Goal: Transaction & Acquisition: Book appointment/travel/reservation

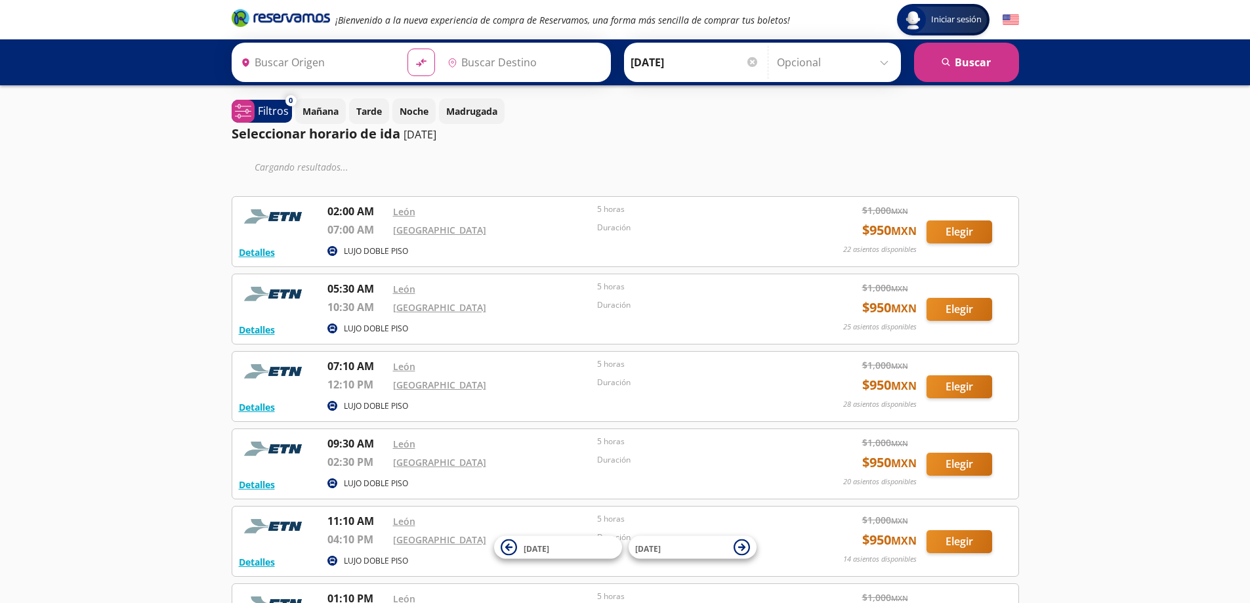
type input "[GEOGRAPHIC_DATA], [GEOGRAPHIC_DATA]"
click at [950, 229] on button "Elegir" at bounding box center [960, 232] width 66 height 23
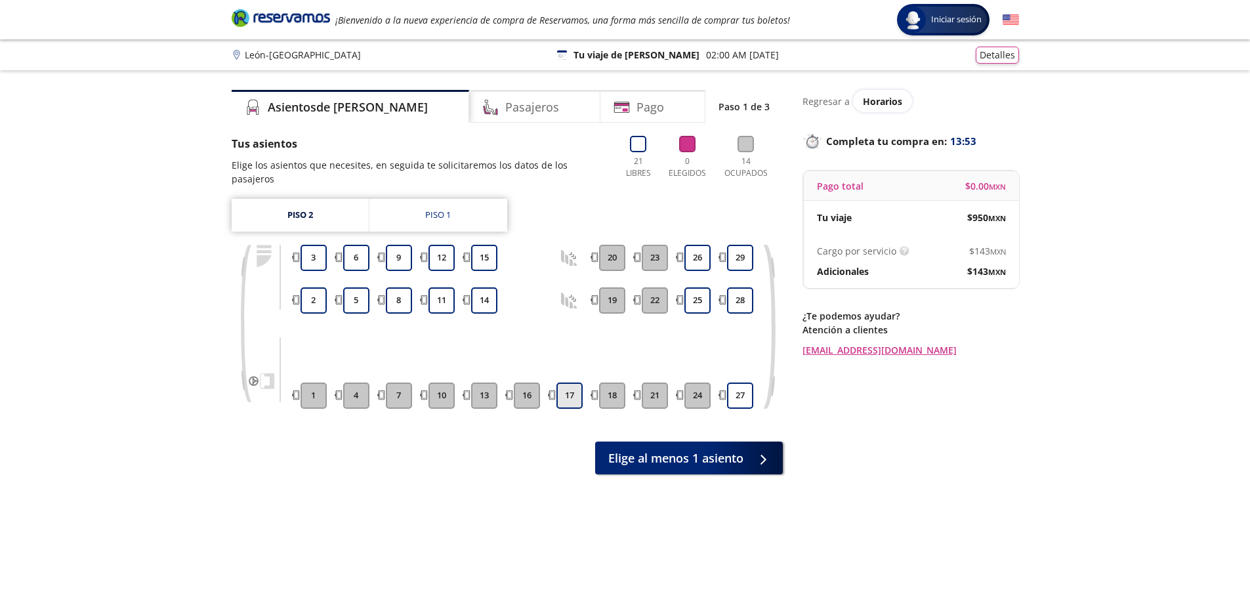
click at [576, 383] on button "17" at bounding box center [570, 396] width 26 height 26
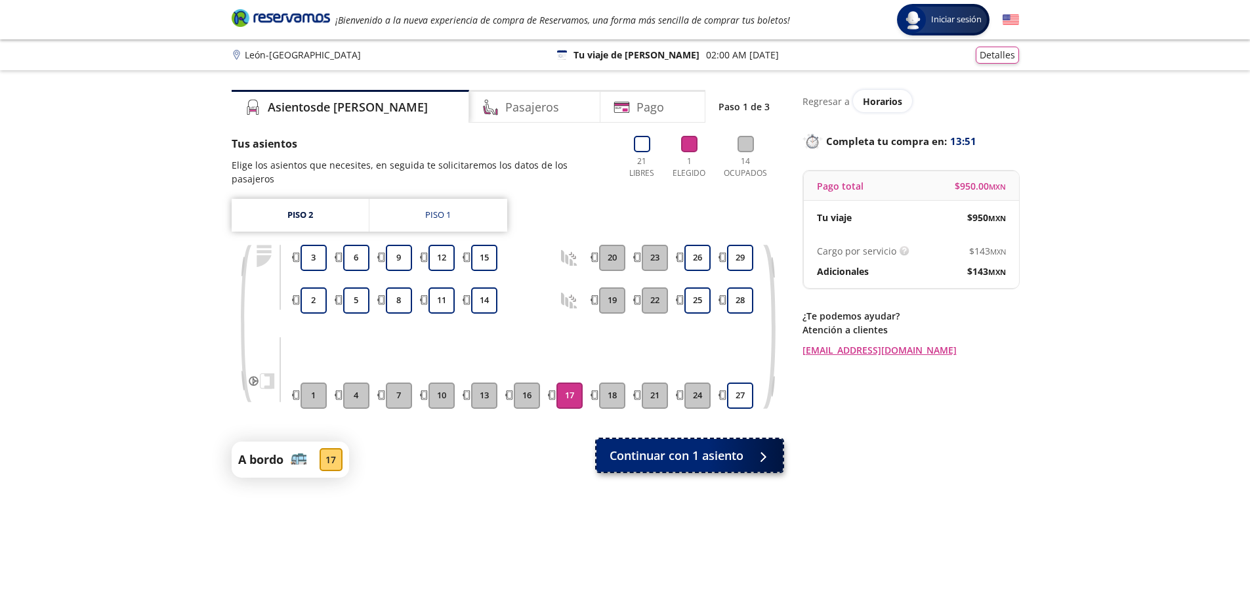
click at [684, 448] on span "Continuar con 1 asiento" at bounding box center [677, 456] width 134 height 18
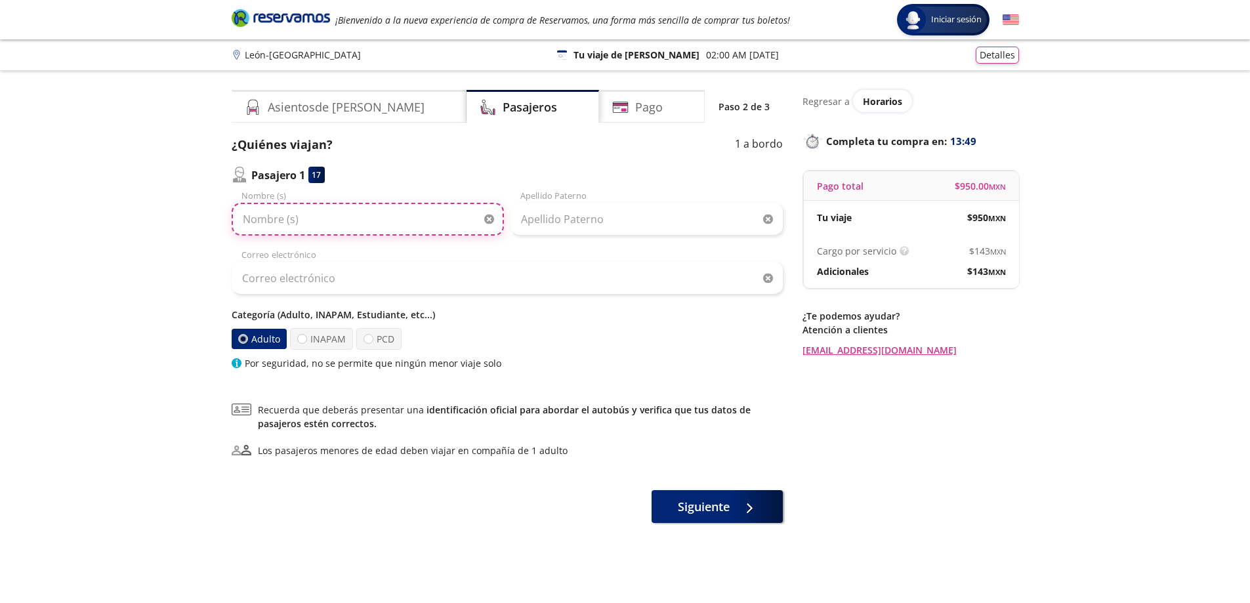
click at [305, 213] on input "Nombre (s)" at bounding box center [368, 219] width 272 height 33
type input "[PERSON_NAME]"
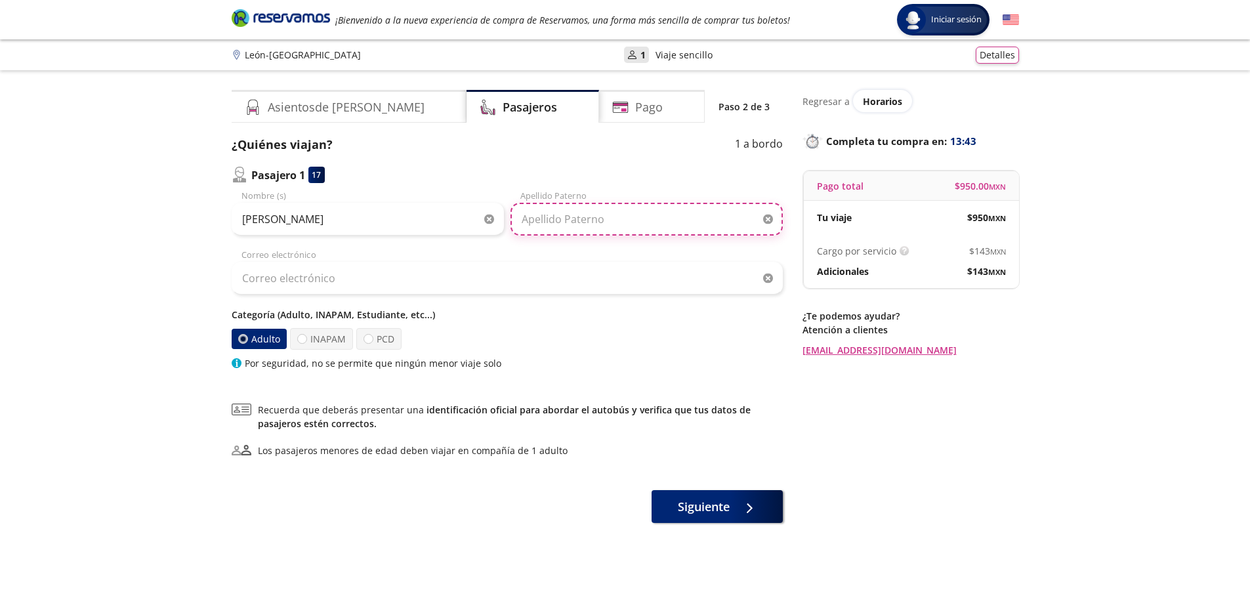
click at [546, 218] on input "Apellido Paterno" at bounding box center [647, 219] width 272 height 33
type input "c"
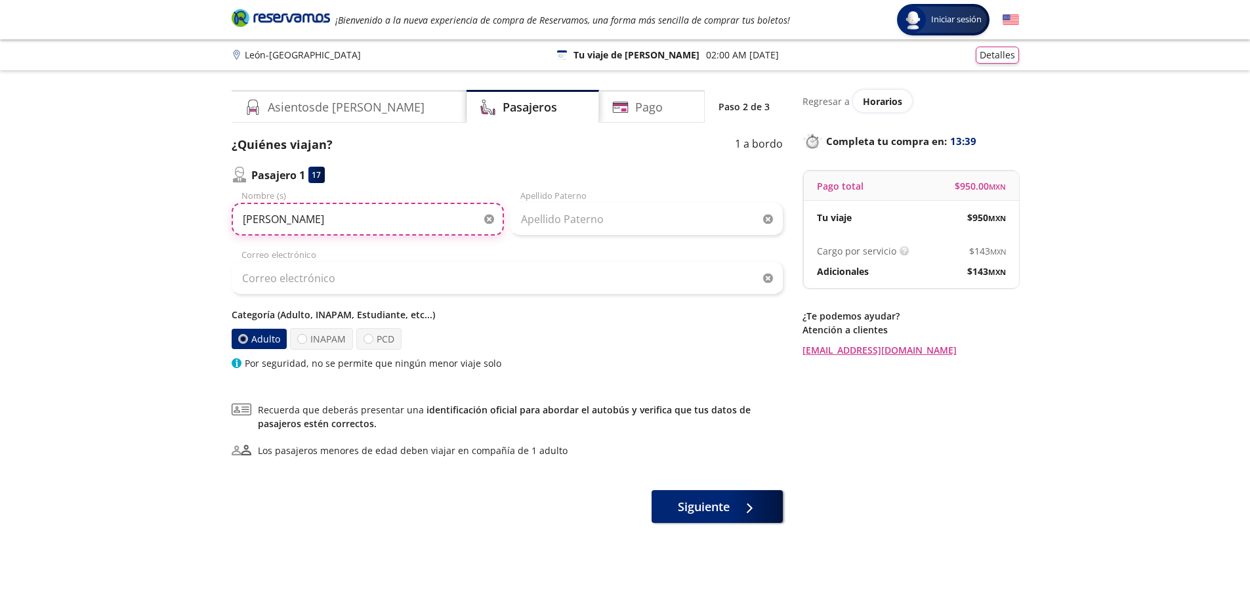
click at [395, 211] on input "[PERSON_NAME]" at bounding box center [368, 219] width 272 height 33
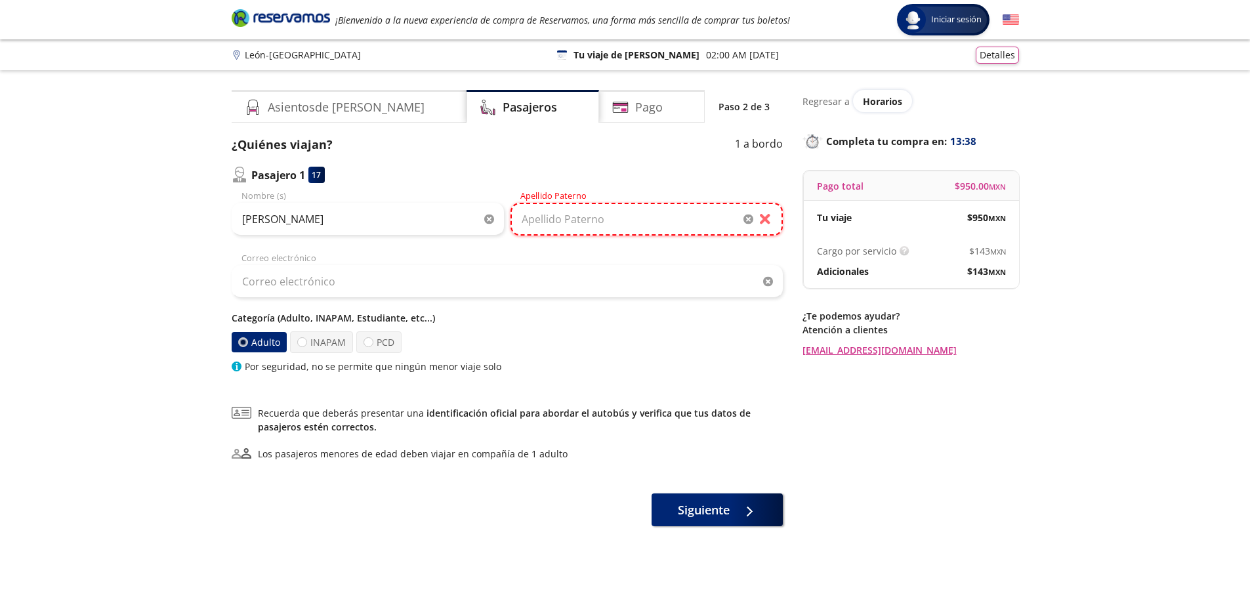
click at [559, 226] on input "Apellido Paterno" at bounding box center [647, 219] width 272 height 33
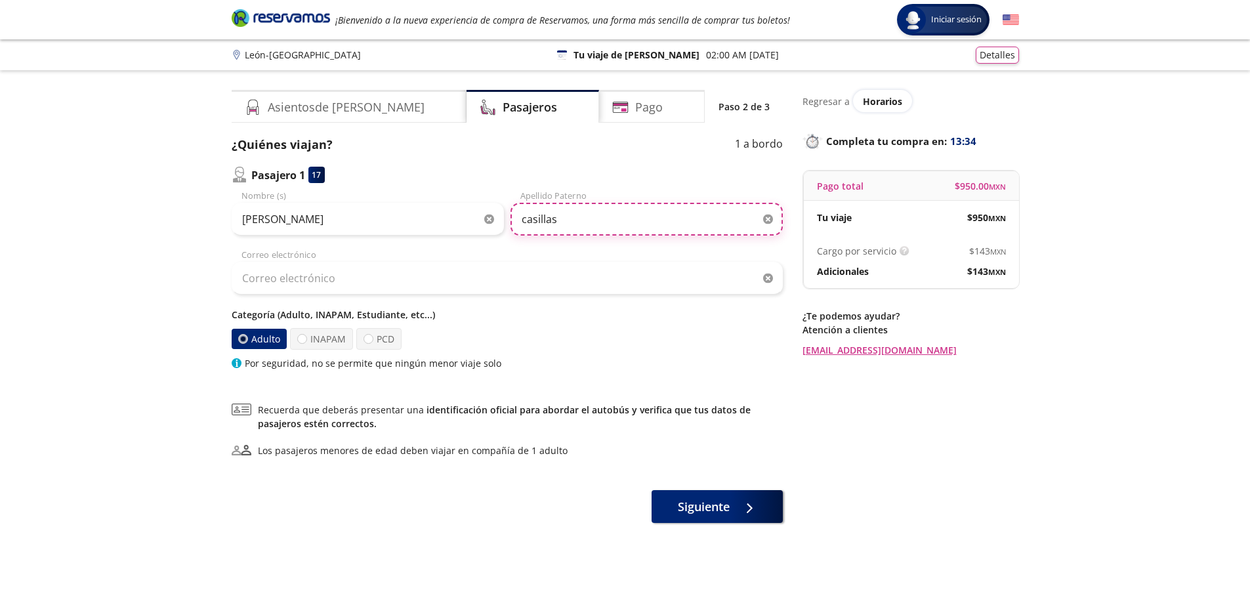
type input "casillas"
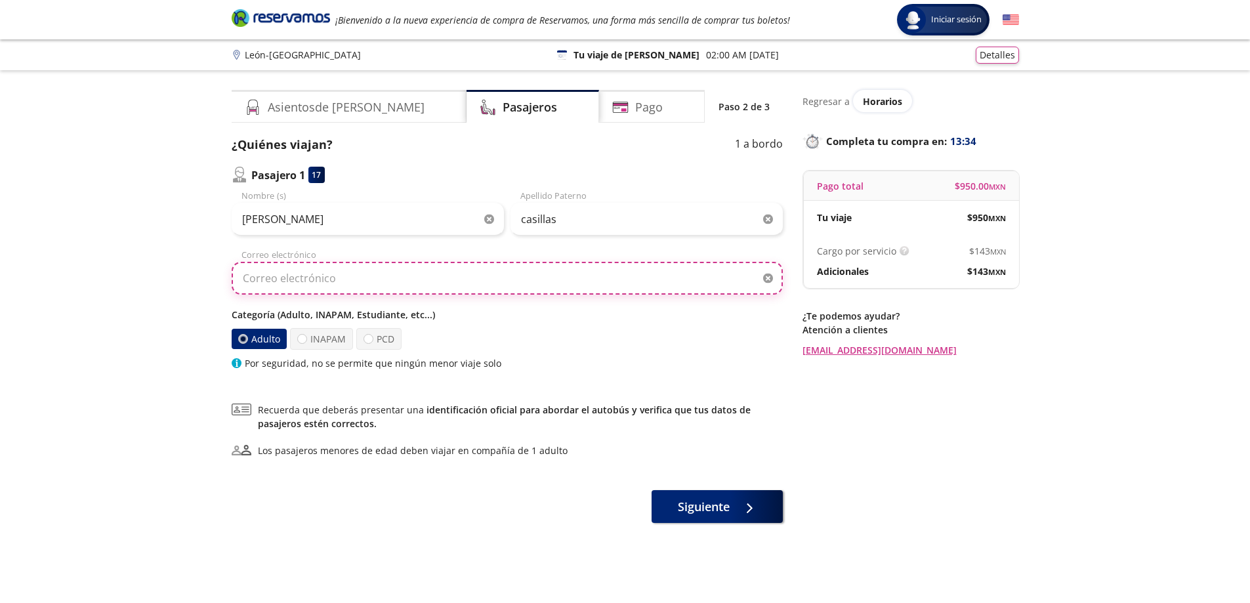
click at [444, 280] on input "Correo electrónico" at bounding box center [507, 278] width 551 height 33
type input "[EMAIL_ADDRESS][DOMAIN_NAME]"
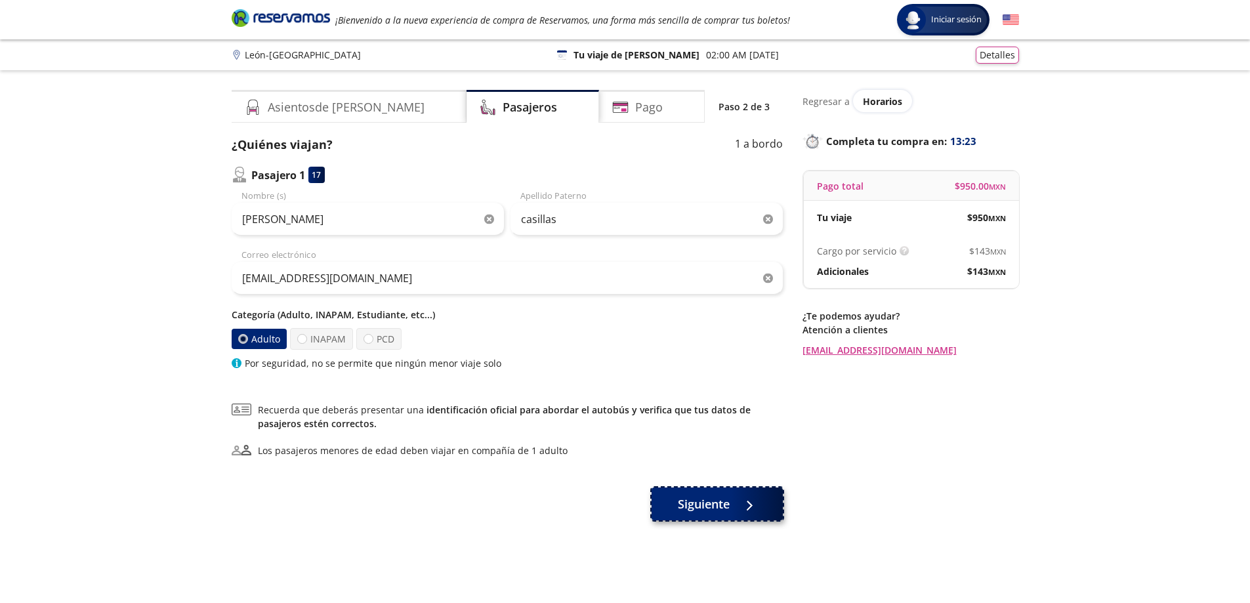
click at [712, 503] on span "Siguiente" at bounding box center [704, 505] width 52 height 18
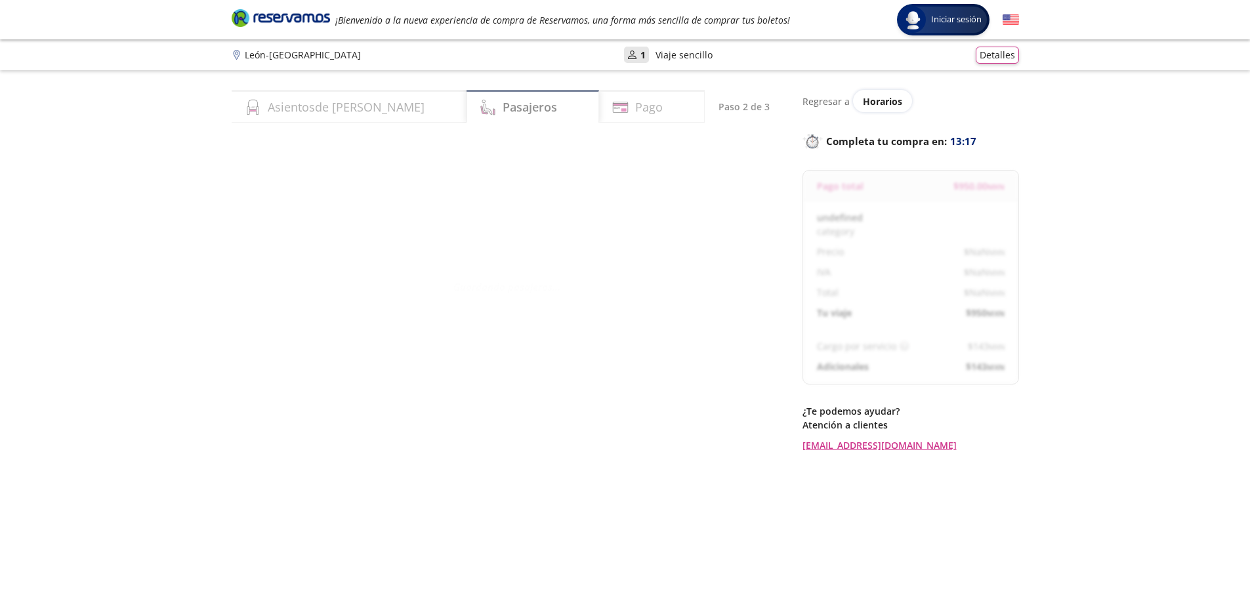
select select "MX"
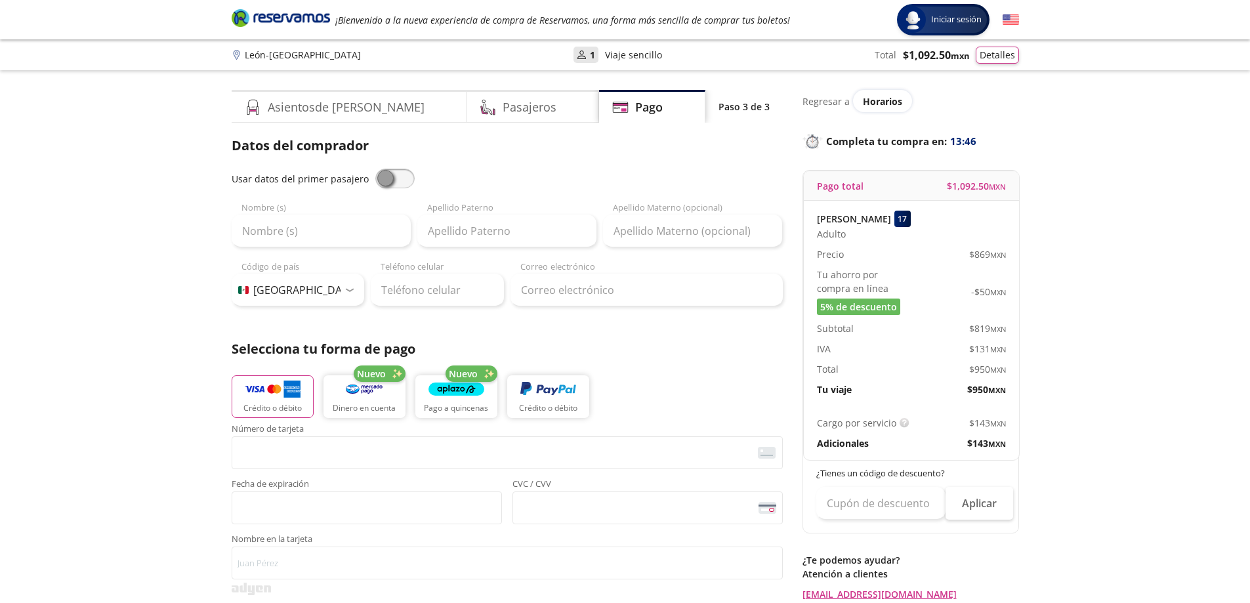
click at [384, 182] on span at bounding box center [394, 179] width 39 height 20
click at [375, 169] on input "checkbox" at bounding box center [375, 169] width 0 height 0
type input "[PERSON_NAME]"
type input "casillas"
type input "[EMAIL_ADDRESS][DOMAIN_NAME]"
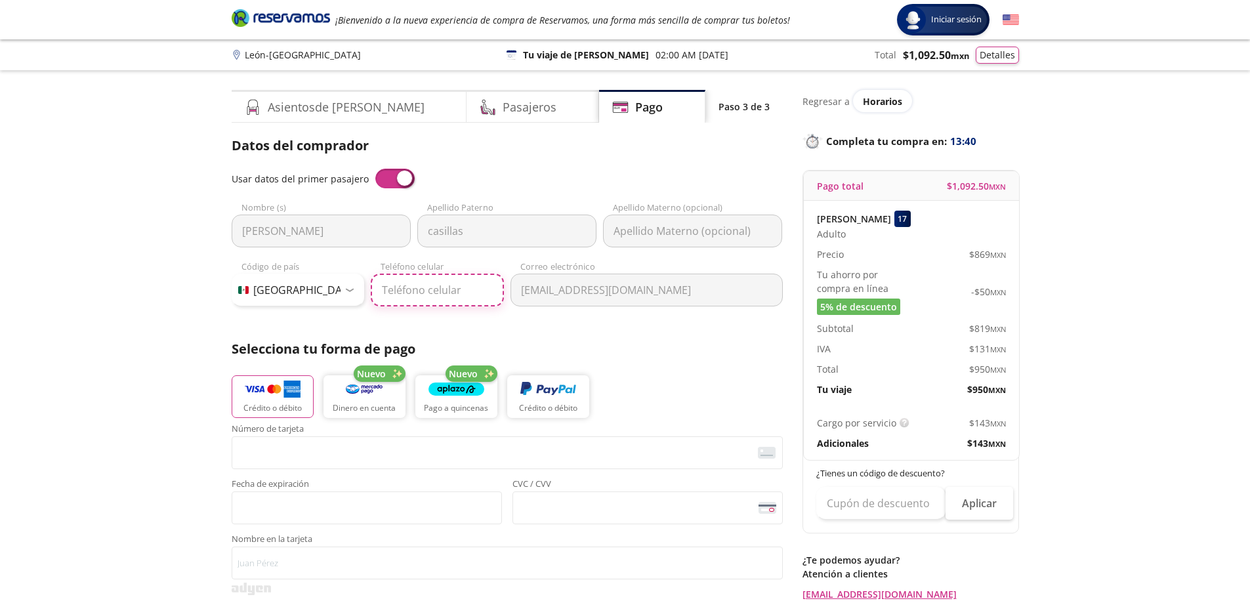
click at [416, 287] on input "Teléfono celular" at bounding box center [437, 290] width 133 height 33
type input "[PHONE_NUMBER]"
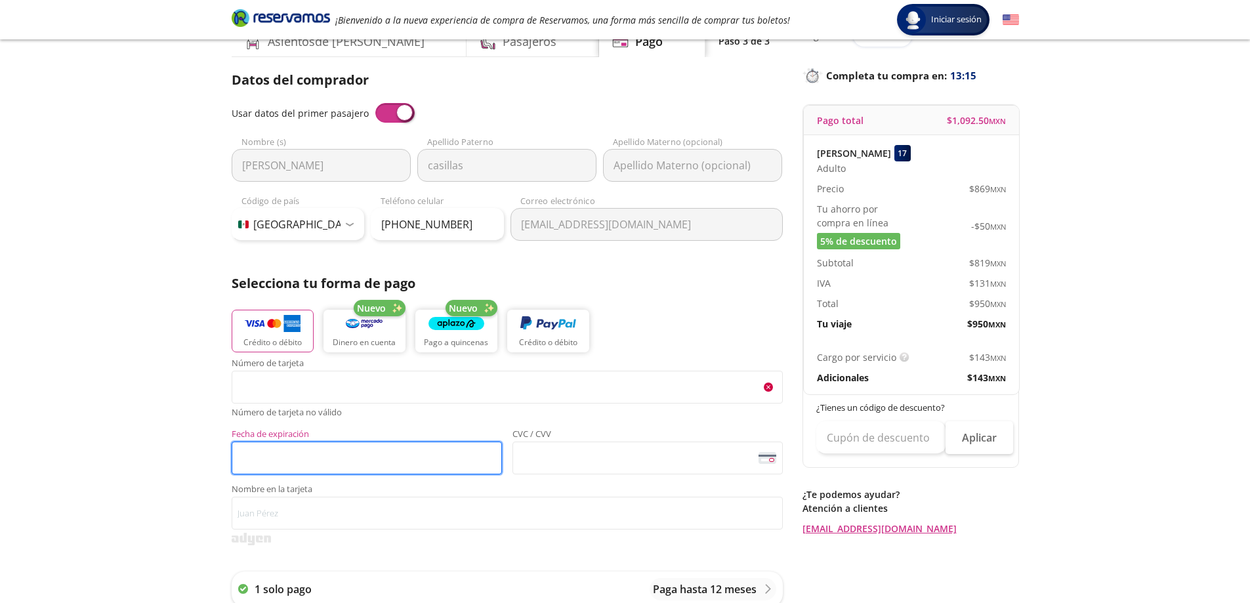
scroll to position [532, 0]
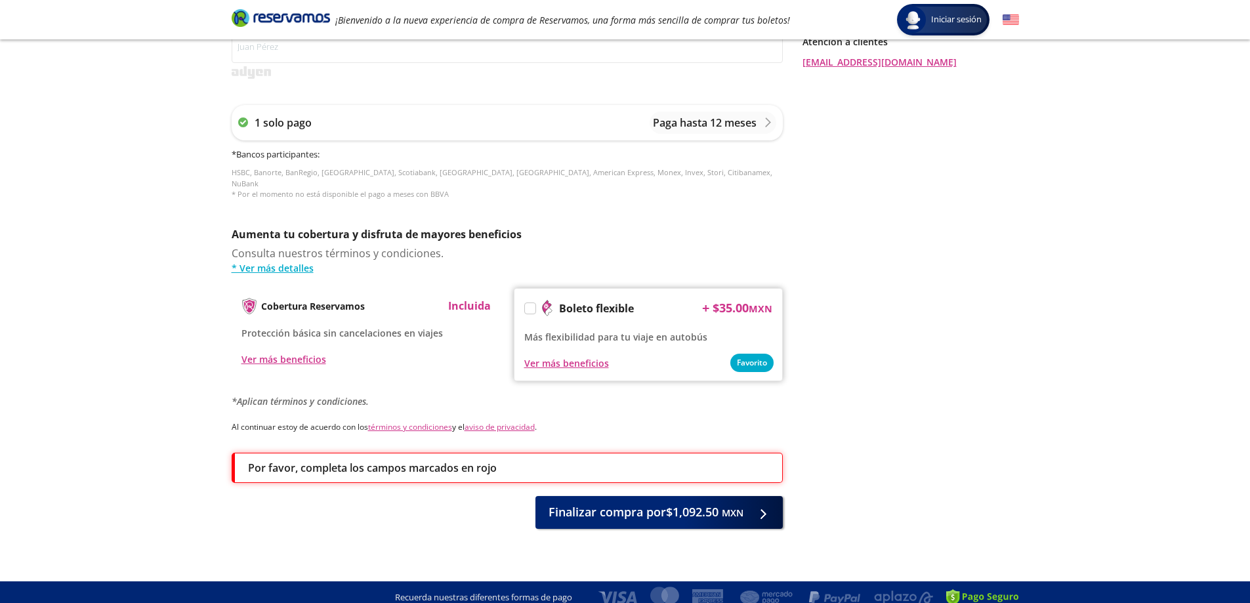
click at [560, 460] on div "Por favor, completa los campos marcados en rojo" at bounding box center [508, 468] width 521 height 16
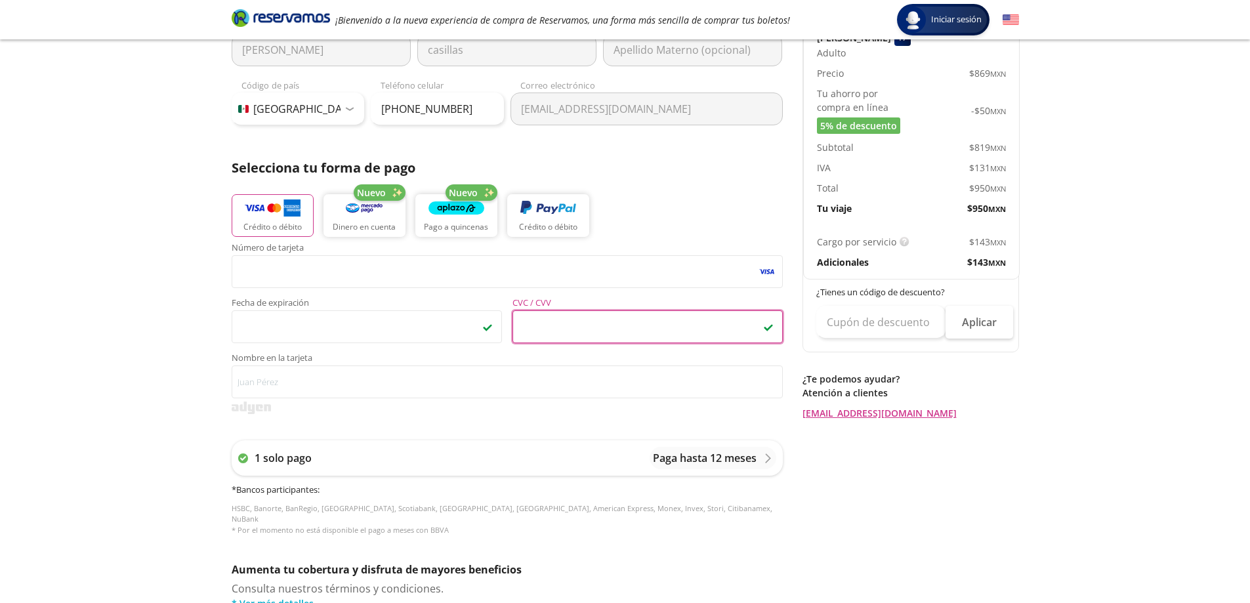
scroll to position [204, 0]
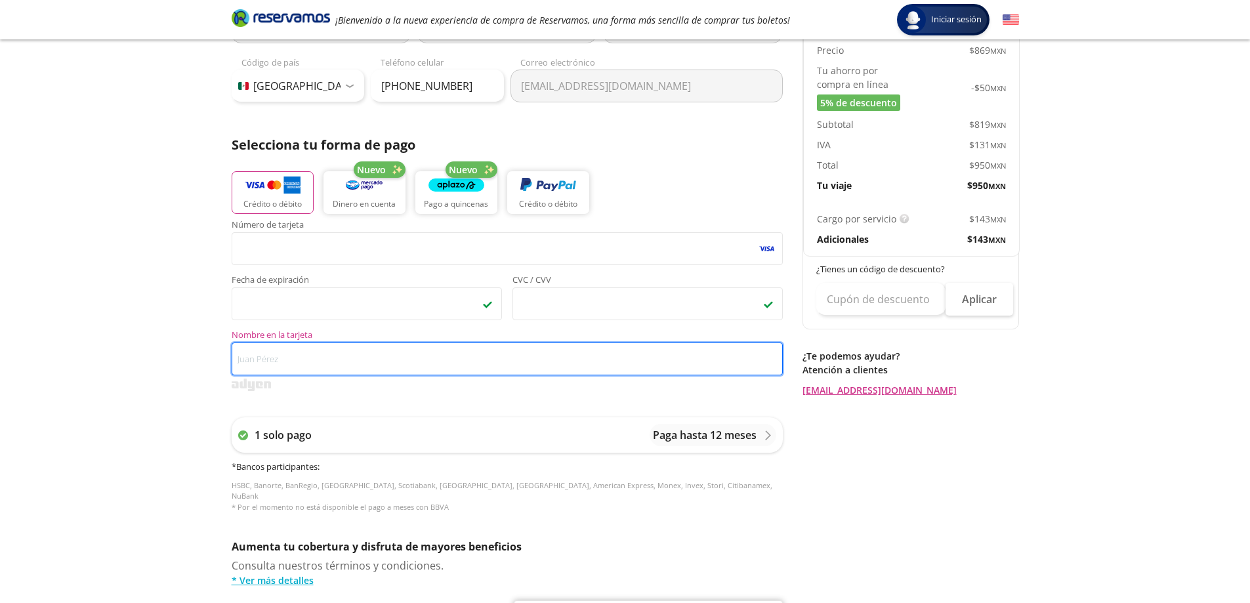
click at [356, 362] on input "Nombre en la tarjeta" at bounding box center [507, 359] width 551 height 33
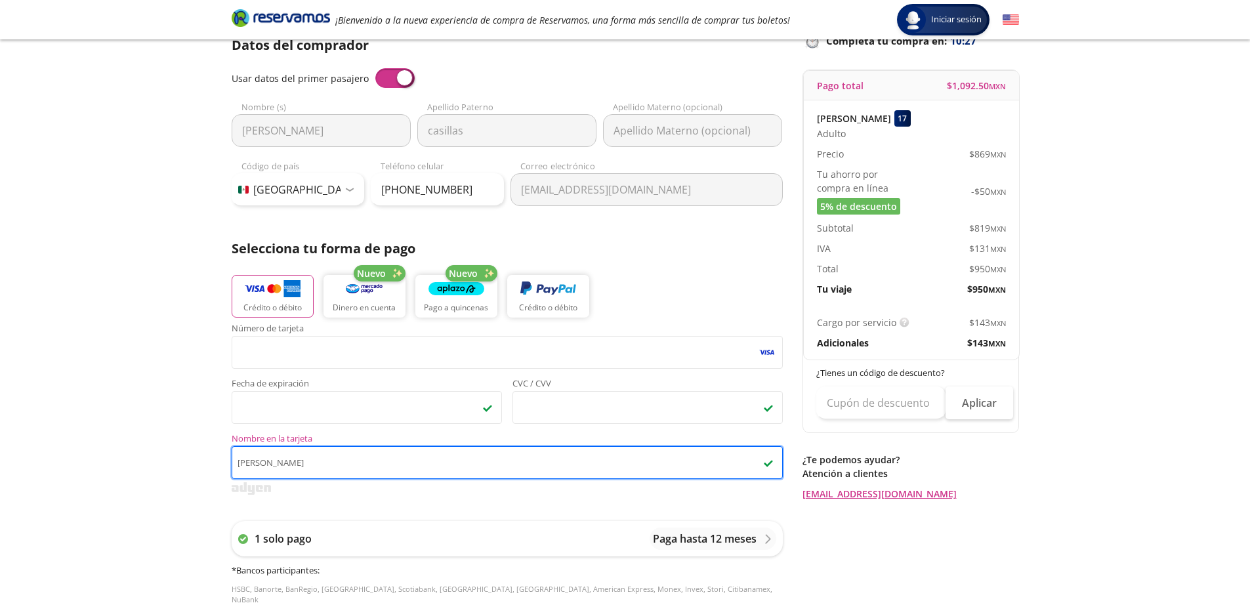
scroll to position [459, 0]
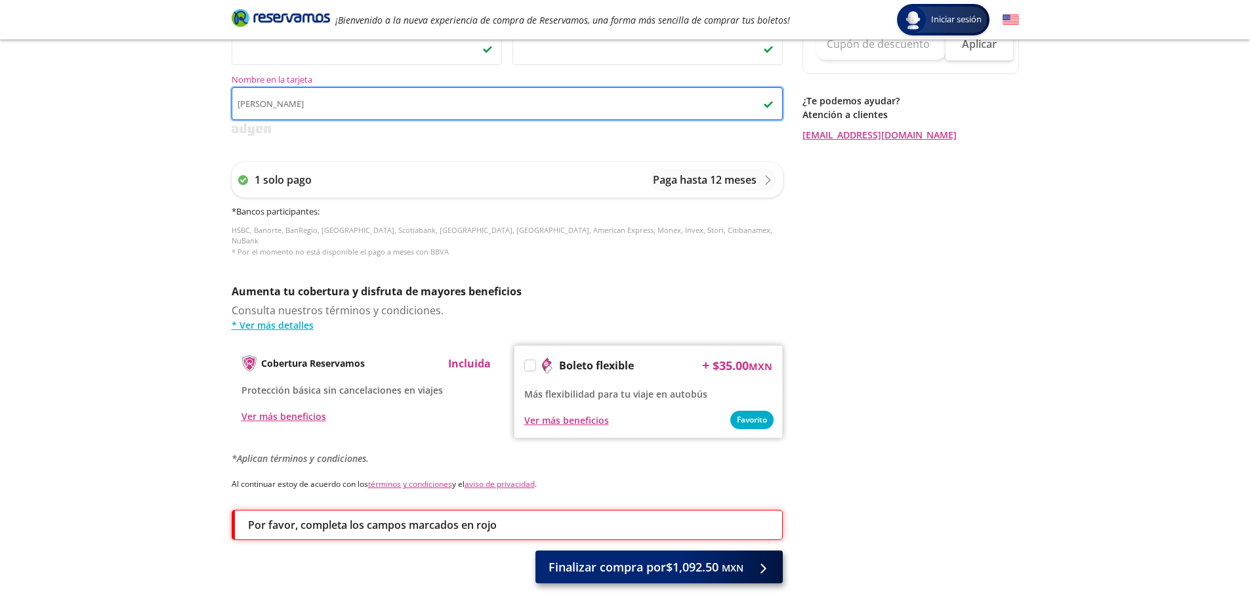
type input "[PERSON_NAME]"
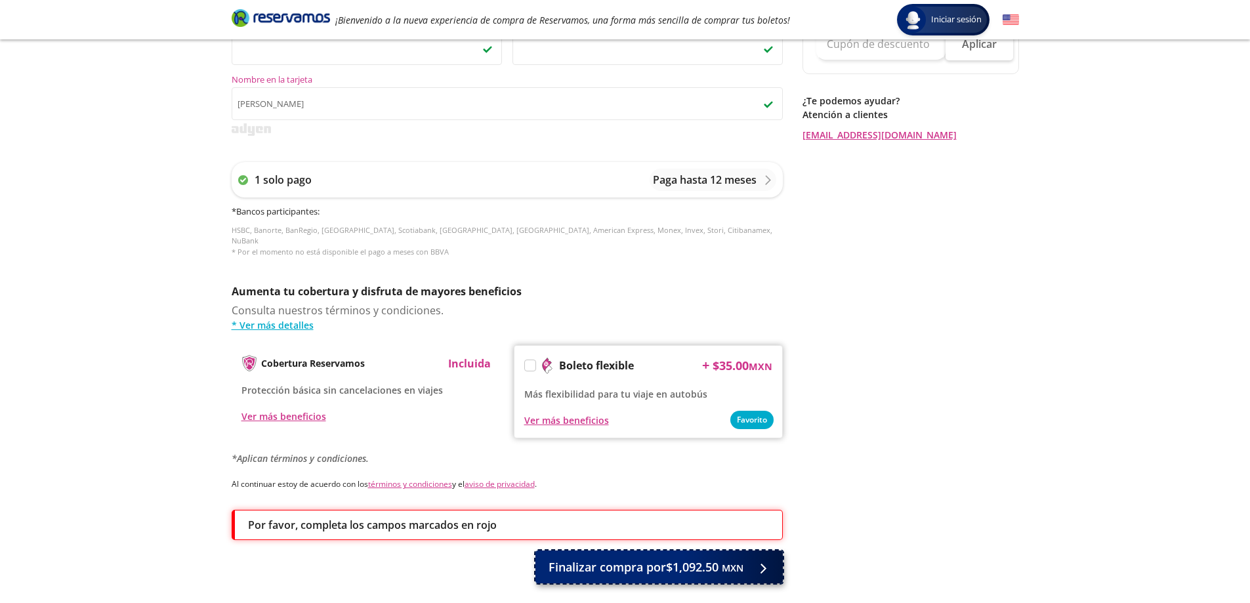
click at [641, 559] on span "Finalizar compra por $1,092.50 MXN" at bounding box center [646, 568] width 195 height 18
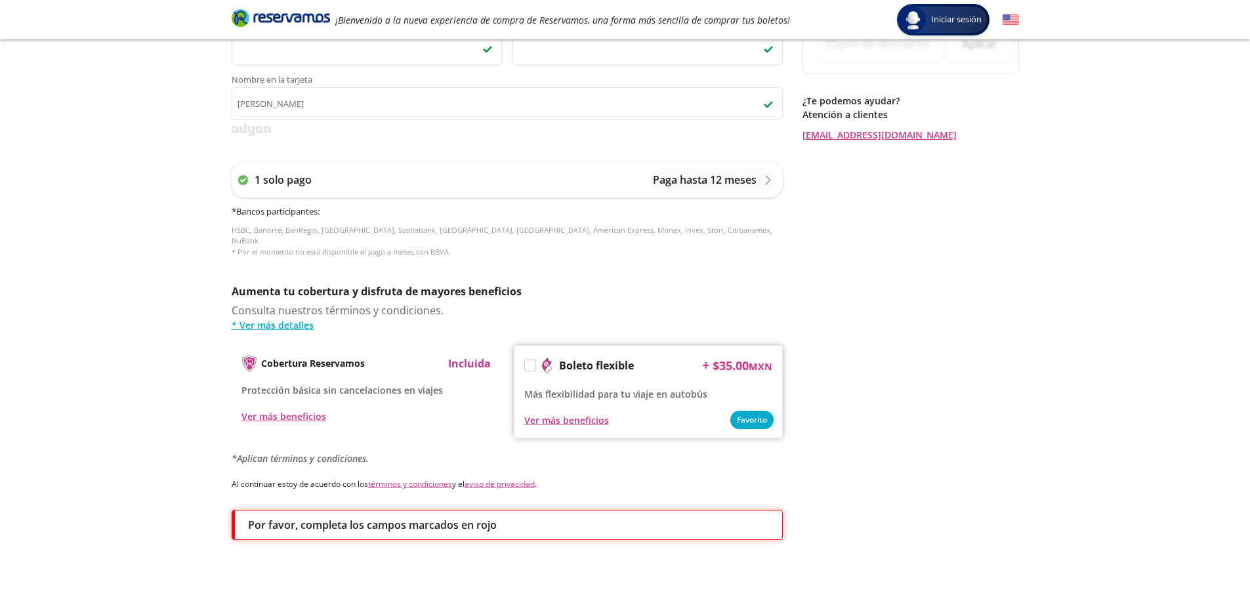
scroll to position [0, 0]
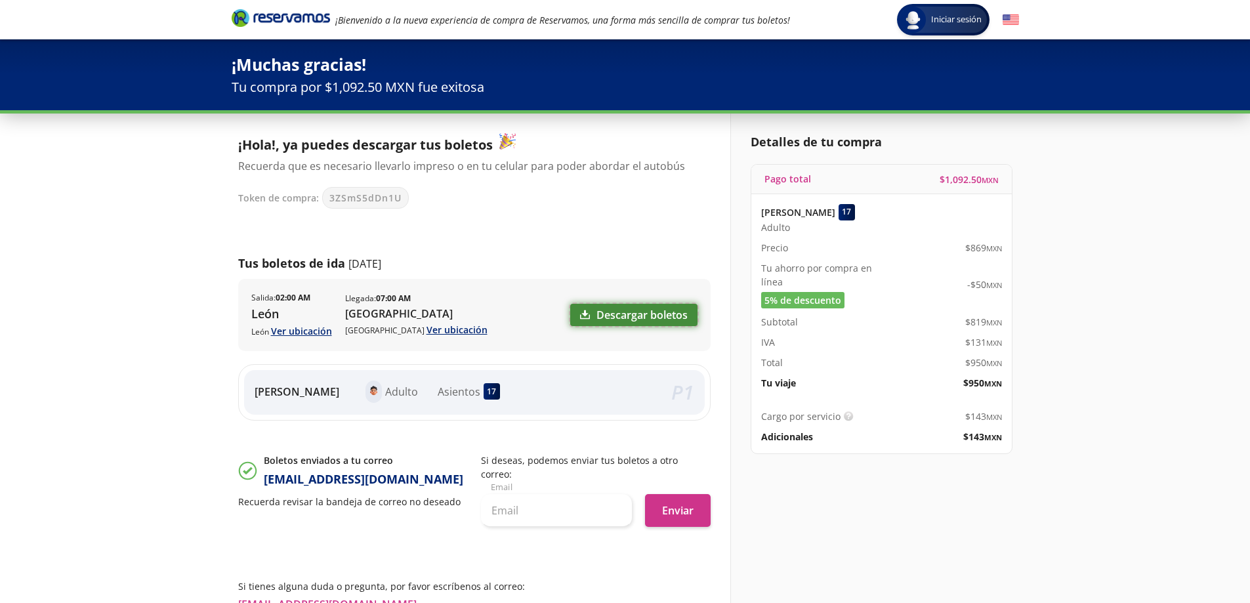
click at [668, 318] on link "Descargar boletos" at bounding box center [633, 315] width 127 height 22
